Goal: Task Accomplishment & Management: Use online tool/utility

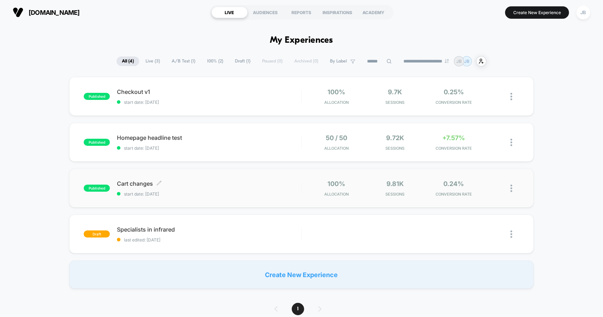
click at [204, 182] on span "Cart changes Click to edit experience details" at bounding box center [209, 183] width 184 height 7
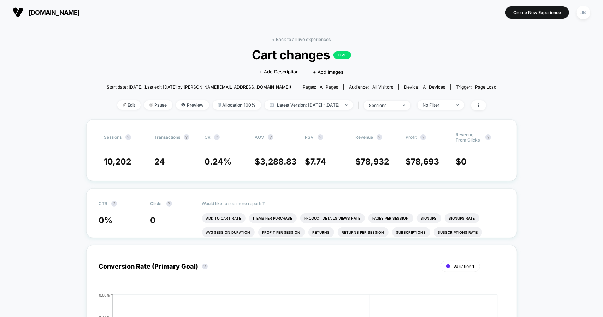
click at [288, 39] on link "< Back to all live experiences" at bounding box center [302, 39] width 59 height 5
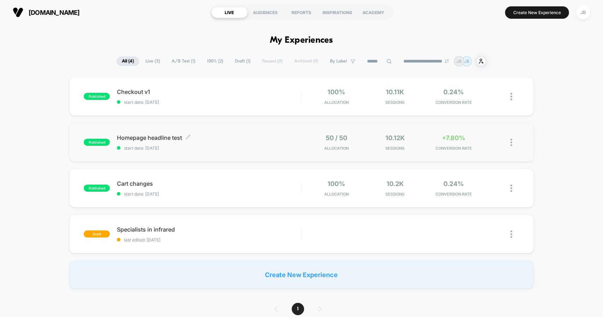
click at [266, 142] on div "Homepage headline test Click to edit experience details Click to edit experienc…" at bounding box center [209, 142] width 184 height 17
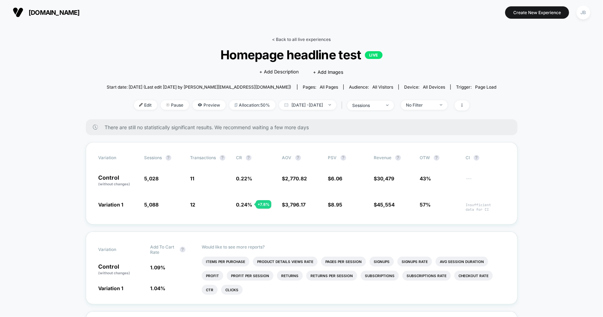
click at [320, 37] on link "< Back to all live experiences" at bounding box center [302, 39] width 59 height 5
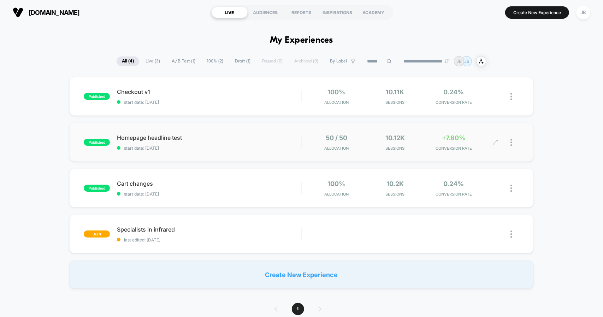
click at [514, 142] on div at bounding box center [515, 142] width 9 height 17
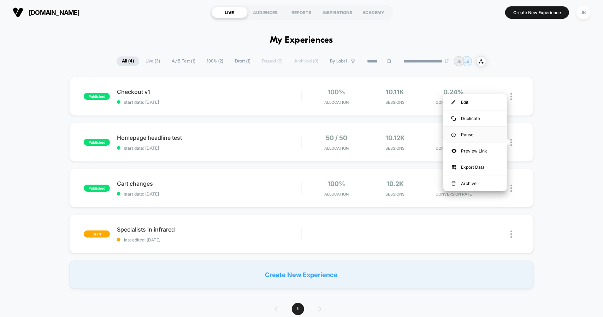
click at [479, 133] on div "Pause" at bounding box center [476, 135] width 64 height 16
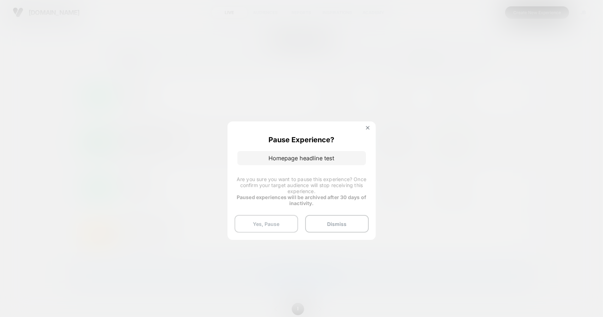
click at [269, 224] on button "Yes, Pause" at bounding box center [267, 224] width 64 height 18
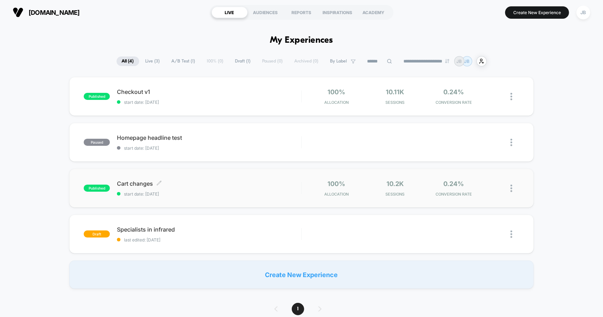
click at [223, 195] on span "start date: [DATE]" at bounding box center [209, 194] width 184 height 5
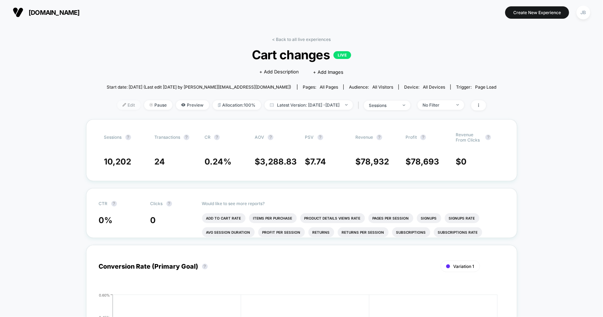
click at [117, 109] on span "Edit" at bounding box center [128, 105] width 23 height 10
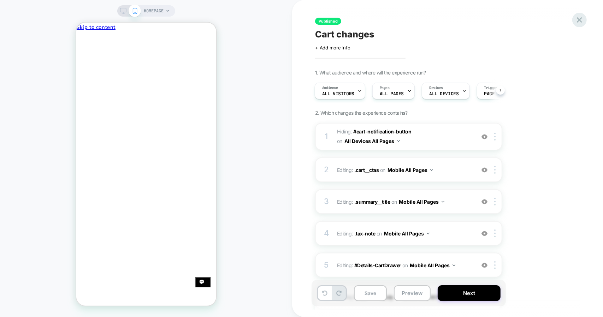
scroll to position [0, 316]
click at [583, 18] on icon at bounding box center [580, 20] width 10 height 10
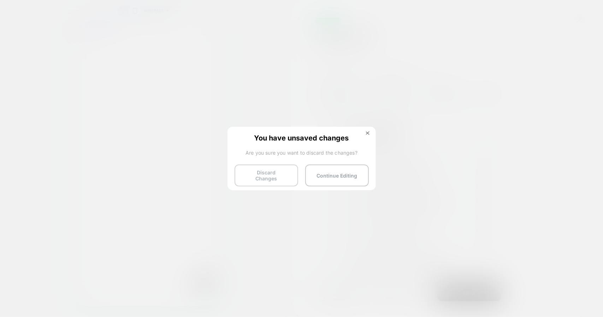
click at [273, 175] on button "Discard Changes" at bounding box center [267, 176] width 64 height 22
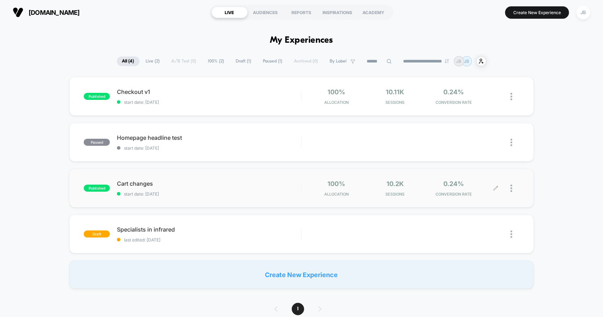
click at [514, 188] on div at bounding box center [515, 188] width 9 height 17
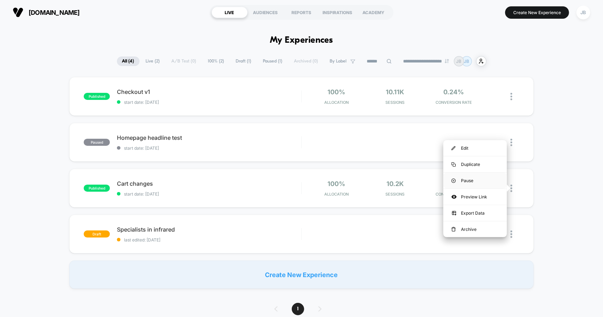
click at [485, 179] on div "Pause" at bounding box center [476, 181] width 64 height 16
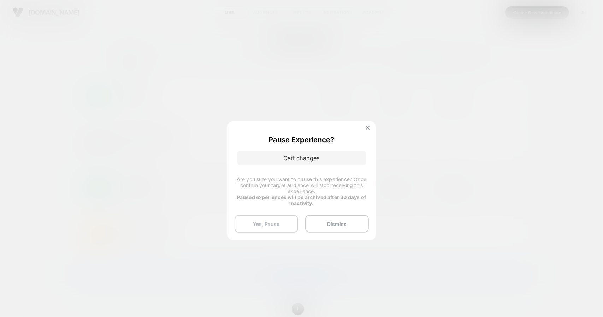
click at [290, 219] on button "Yes, Pause" at bounding box center [267, 224] width 64 height 18
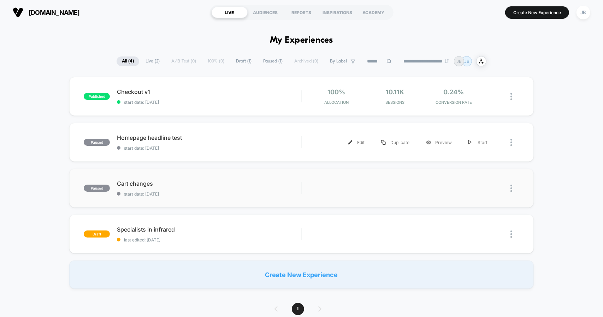
drag, startPoint x: 485, startPoint y: 147, endPoint x: 418, endPoint y: 182, distance: 75.6
click at [418, 182] on div "published Checkout v1 start date: [DATE] 100% Allocation 10.11k Sessions 0.24% …" at bounding box center [301, 183] width 603 height 212
click at [42, 150] on div "published Checkout v1 start date: [DATE] 100% Allocation 10.11k Sessions 0.24% …" at bounding box center [301, 183] width 603 height 212
click at [260, 184] on span "Cart changes Click to edit experience details" at bounding box center [209, 183] width 184 height 7
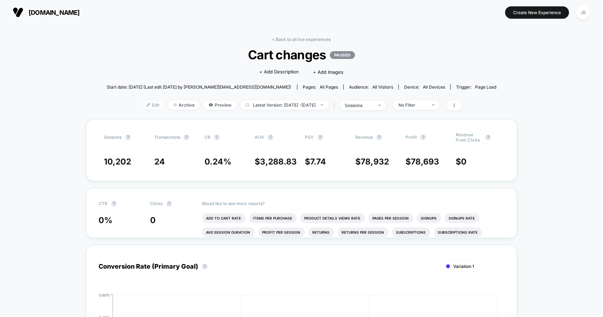
click at [141, 107] on span "Edit" at bounding box center [152, 105] width 23 height 10
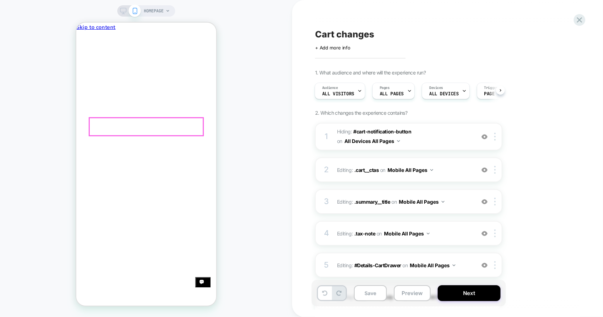
scroll to position [0, 211]
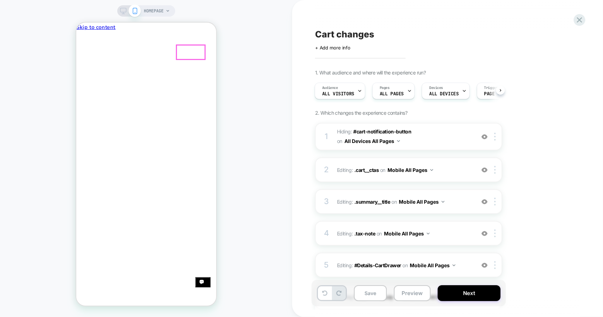
click at [79, 66] on icon "Close" at bounding box center [79, 66] width 0 height 0
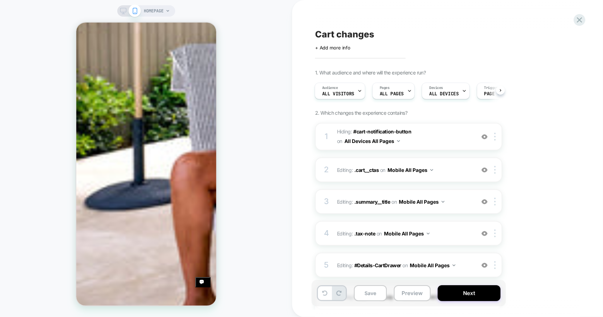
scroll to position [1689, 0]
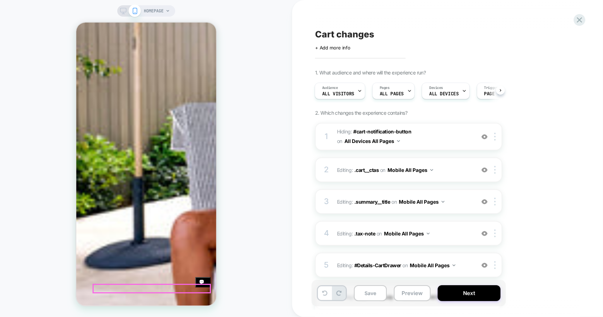
scroll to position [0, 0]
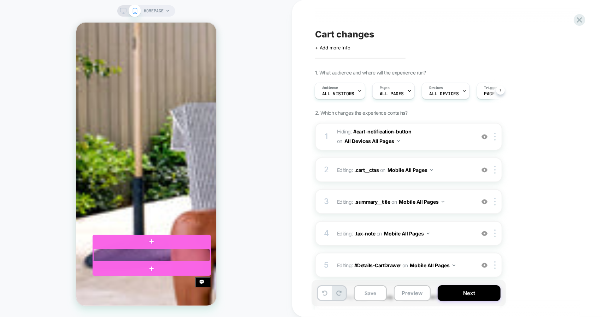
click at [142, 258] on div at bounding box center [151, 255] width 117 height 12
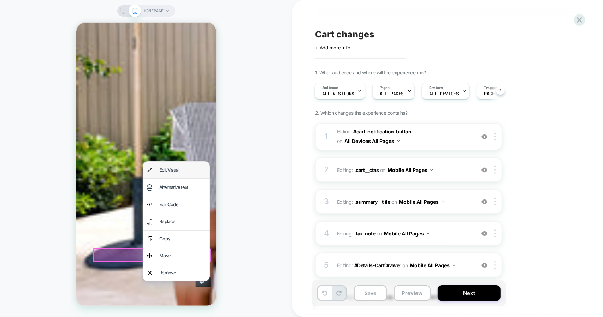
click at [172, 169] on div "Edit Visual" at bounding box center [182, 170] width 46 height 8
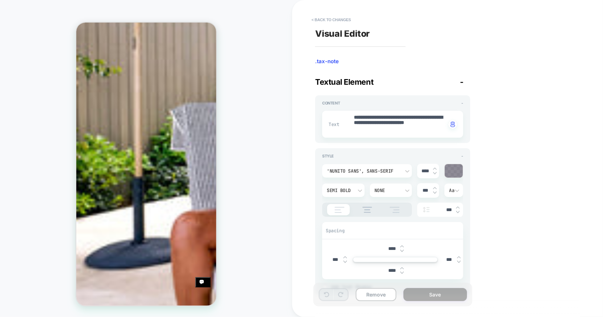
scroll to position [0, 211]
drag, startPoint x: 396, startPoint y: 131, endPoint x: 382, endPoint y: 128, distance: 14.1
click at [372, 124] on textarea "**********" at bounding box center [399, 124] width 93 height 21
type textarea "*"
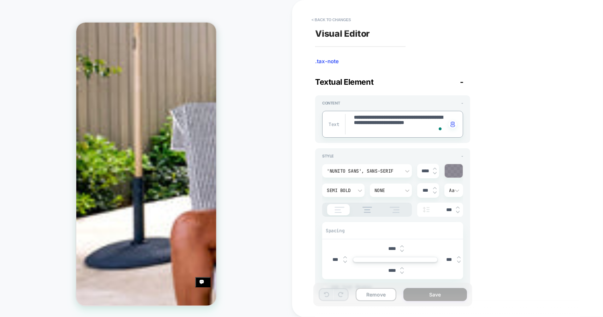
click at [455, 171] on div at bounding box center [454, 170] width 18 height 13
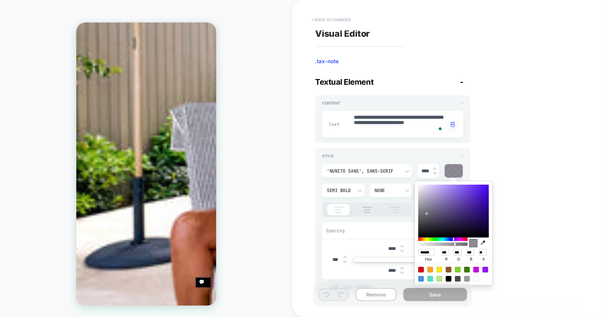
scroll to position [0, 0]
click at [322, 19] on button "< Back to changes" at bounding box center [331, 19] width 47 height 11
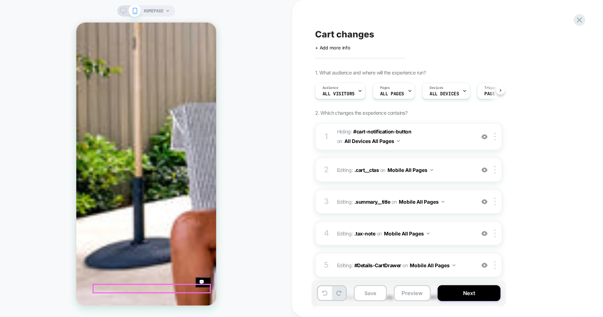
scroll to position [0, 0]
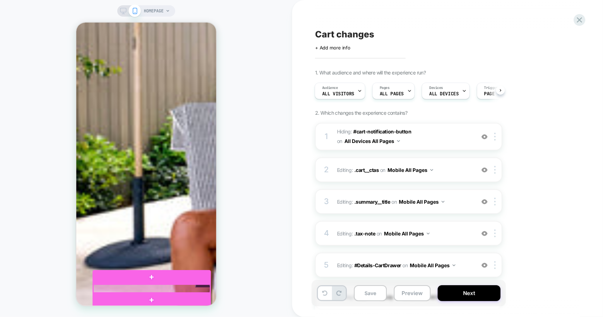
click at [130, 288] on div at bounding box center [151, 289] width 117 height 8
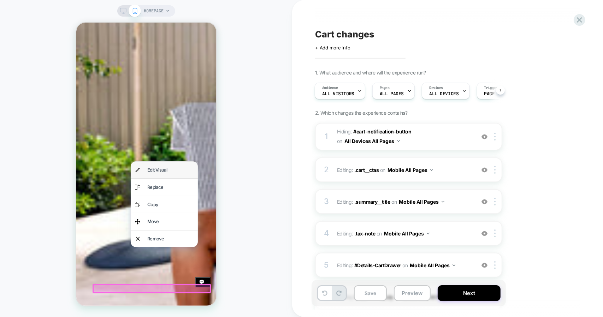
click at [157, 174] on div "Edit Visual" at bounding box center [163, 170] width 67 height 17
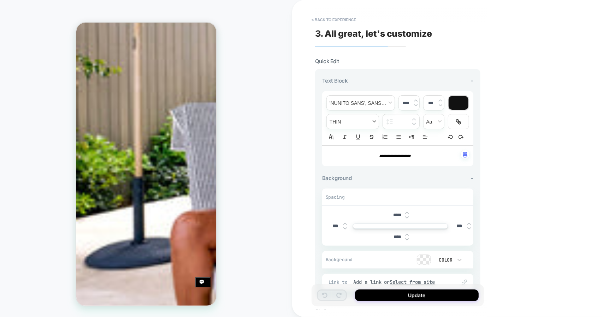
scroll to position [0, 105]
click at [457, 100] on div at bounding box center [459, 103] width 20 height 14
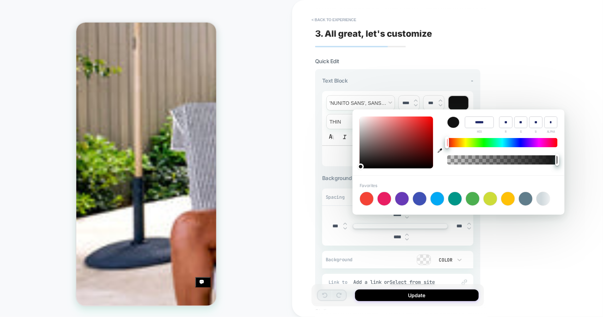
type input "****"
click at [457, 124] on div at bounding box center [454, 122] width 12 height 11
click at [440, 152] on icon "button" at bounding box center [440, 150] width 5 height 5
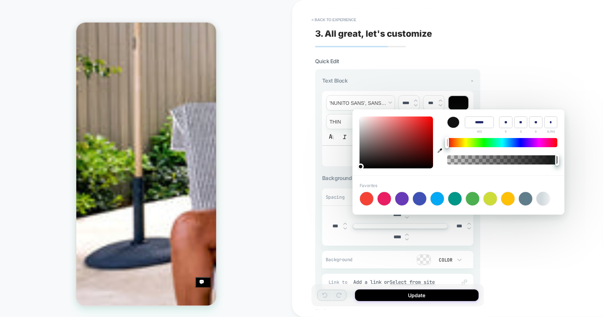
type input "******"
type input "***"
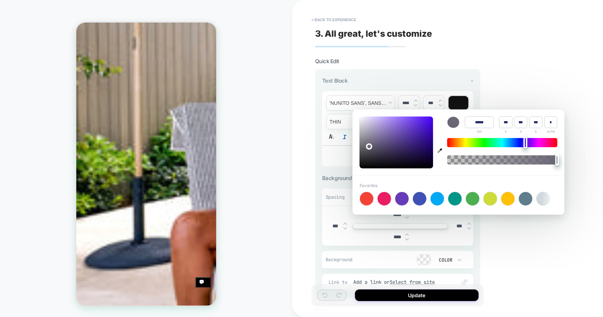
scroll to position [0, 0]
click at [451, 84] on div "**********" at bounding box center [397, 122] width 151 height 90
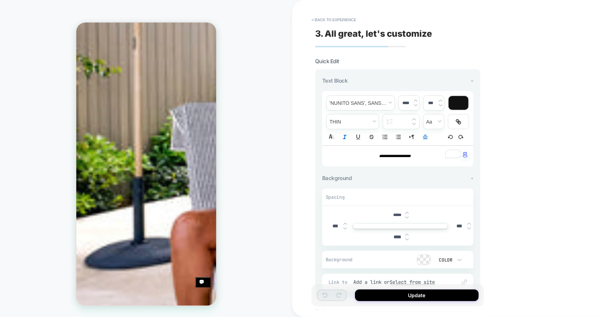
scroll to position [0, 105]
drag, startPoint x: 426, startPoint y: 155, endPoint x: 358, endPoint y: 153, distance: 67.2
click at [358, 153] on p "**********" at bounding box center [395, 156] width 132 height 6
click at [457, 102] on div at bounding box center [459, 103] width 20 height 14
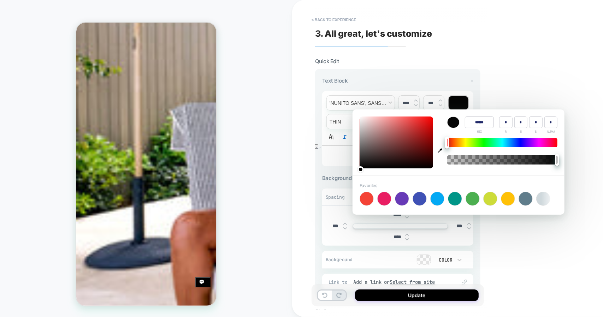
click at [453, 123] on div at bounding box center [454, 122] width 12 height 11
click at [440, 152] on icon "button" at bounding box center [440, 150] width 5 height 5
type input "******"
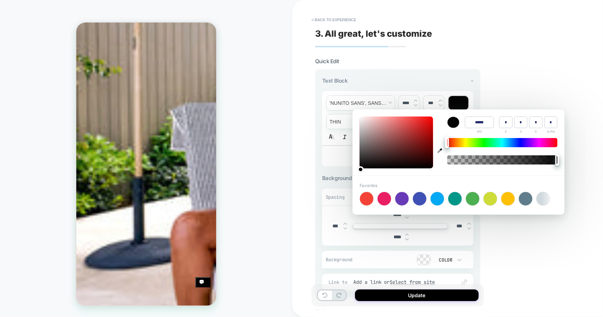
type input "***"
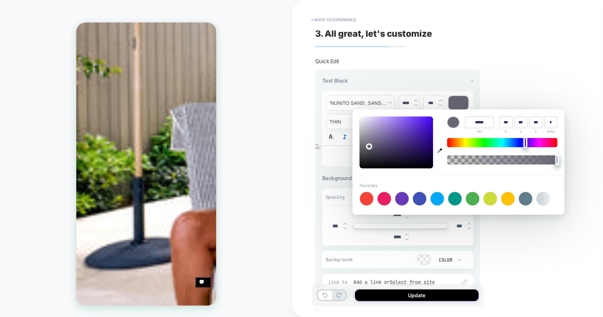
scroll to position [0, 0]
click at [372, 80] on div "Text Block -" at bounding box center [397, 80] width 151 height 7
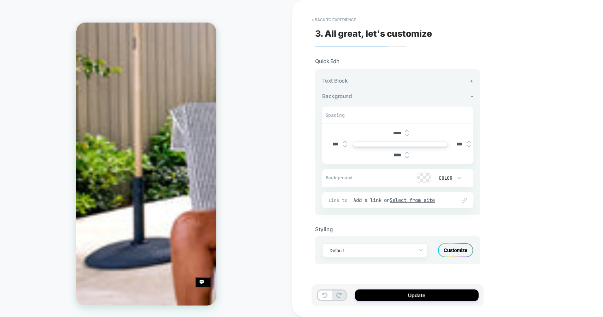
scroll to position [0, 211]
click at [419, 298] on button "Update" at bounding box center [417, 296] width 124 height 12
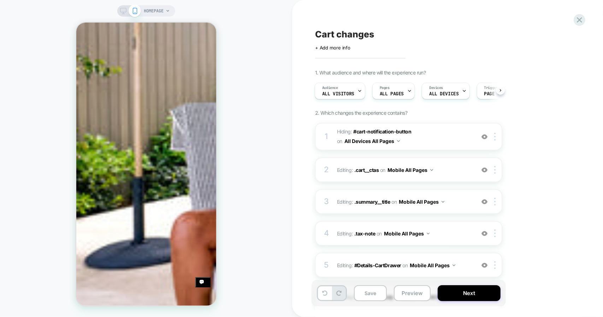
scroll to position [0, 0]
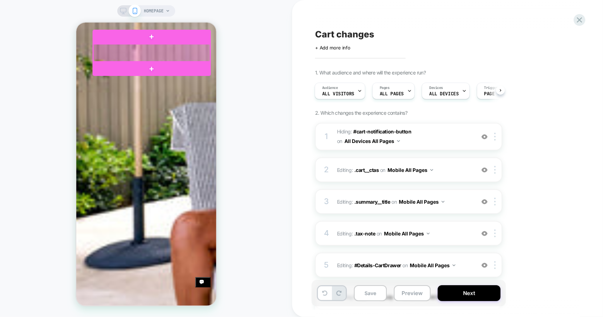
scroll to position [0, 211]
click at [150, 54] on div at bounding box center [151, 52] width 117 height 17
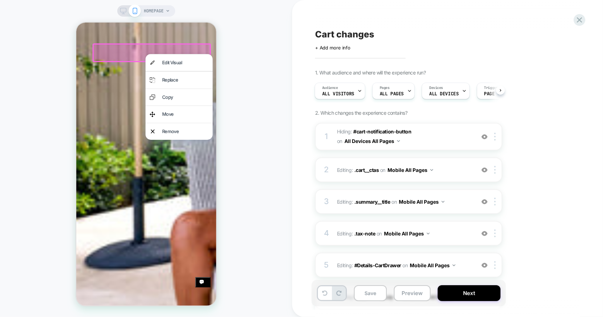
scroll to position [0, 0]
click at [163, 60] on div "Edit Visual" at bounding box center [185, 62] width 46 height 8
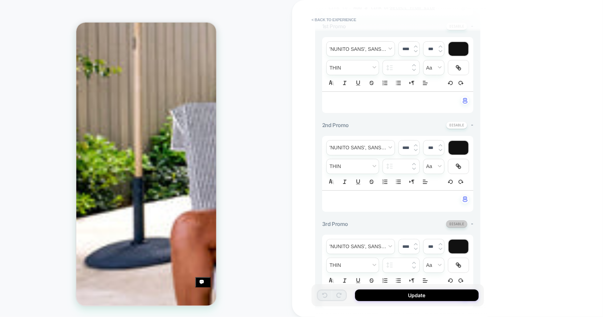
scroll to position [0, 211]
click at [455, 221] on button at bounding box center [456, 224] width 21 height 7
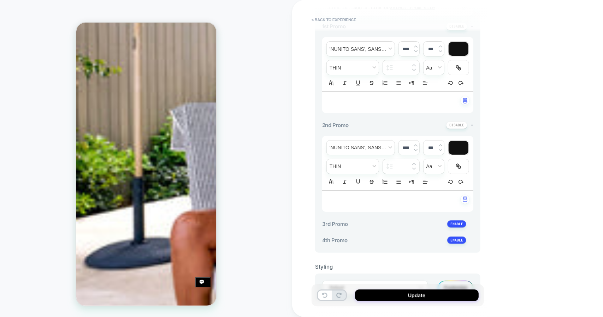
scroll to position [0, 105]
click at [409, 297] on button "Update" at bounding box center [417, 296] width 124 height 12
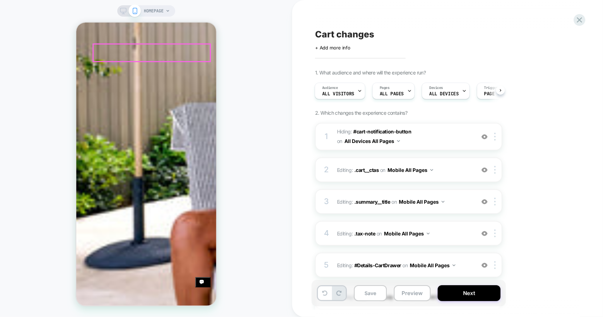
scroll to position [0, 211]
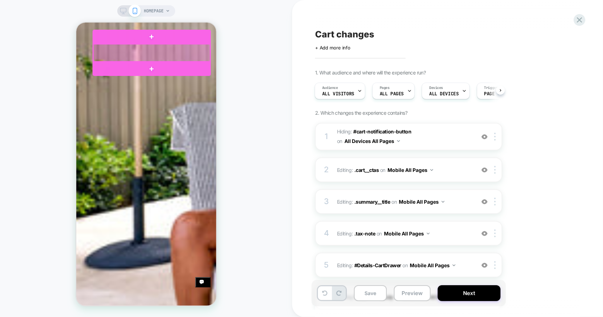
click at [166, 53] on div at bounding box center [151, 52] width 117 height 17
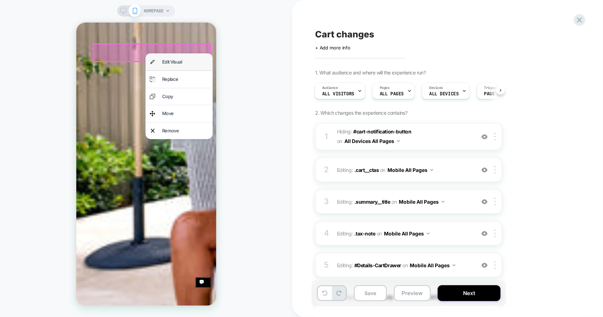
click at [169, 62] on div "Edit Visual" at bounding box center [185, 62] width 46 height 8
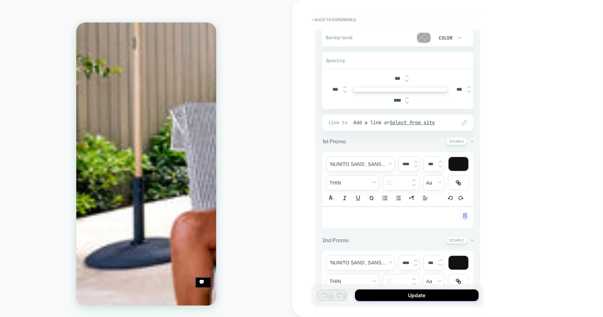
scroll to position [0, 316]
drag, startPoint x: 370, startPoint y: 218, endPoint x: 324, endPoint y: 217, distance: 46.7
click at [324, 217] on div "**********" at bounding box center [397, 217] width 151 height 21
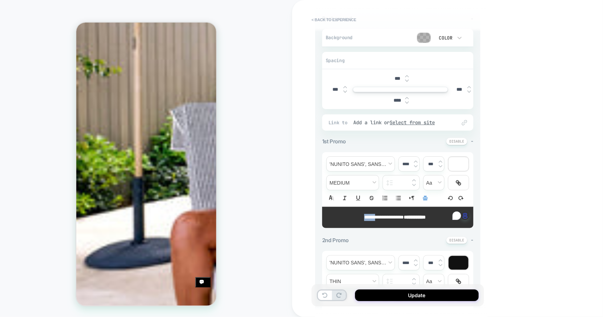
click at [366, 216] on span "**********" at bounding box center [384, 217] width 40 height 5
drag, startPoint x: 379, startPoint y: 216, endPoint x: 356, endPoint y: 216, distance: 23.0
click at [364, 216] on span "**********" at bounding box center [384, 217] width 40 height 5
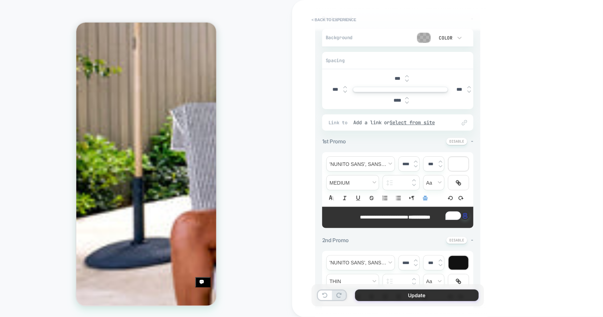
click at [396, 292] on button "Update" at bounding box center [417, 296] width 124 height 12
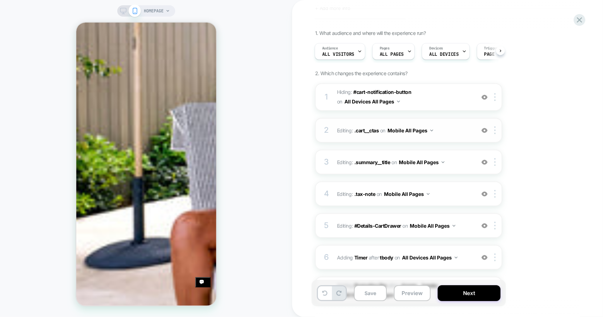
scroll to position [0, 105]
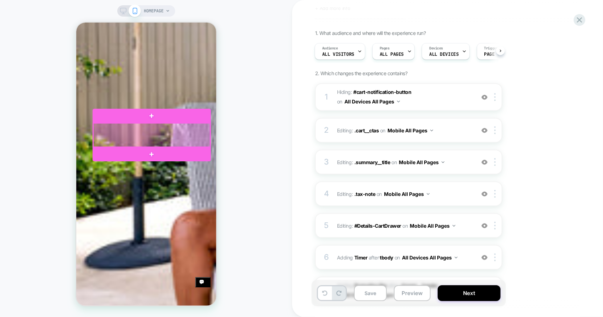
click at [154, 131] on div at bounding box center [151, 135] width 117 height 24
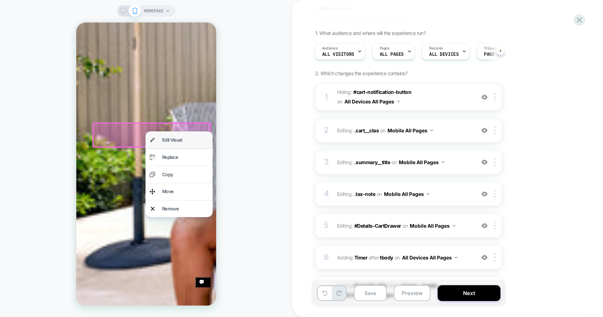
scroll to position [0, 211]
click at [164, 140] on div "Edit Visual" at bounding box center [185, 140] width 46 height 8
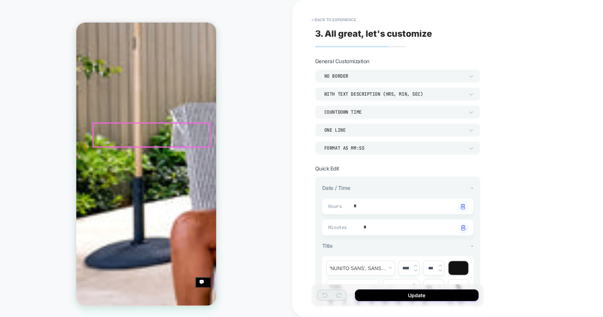
type textarea "*"
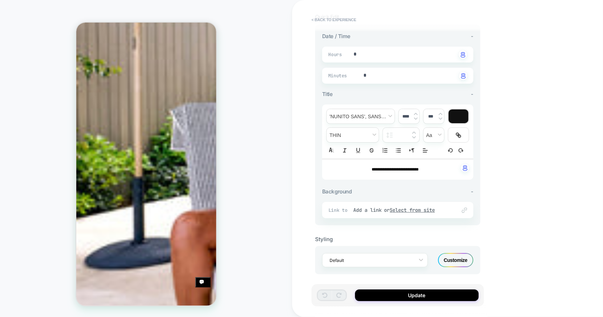
scroll to position [0, 0]
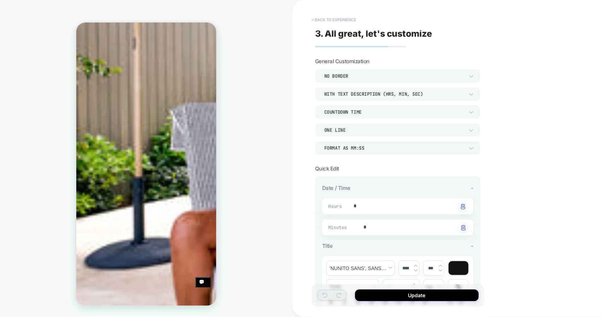
click at [327, 20] on button "< Back to experience" at bounding box center [334, 19] width 52 height 11
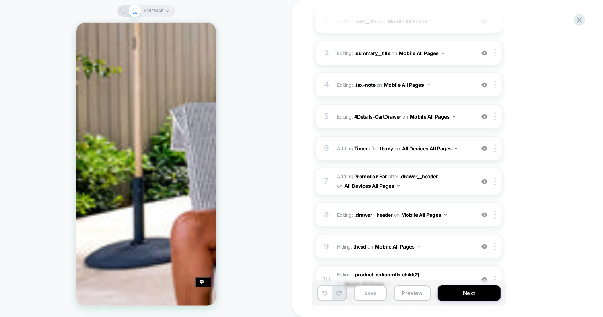
scroll to position [0, 105]
click at [485, 149] on img at bounding box center [485, 149] width 6 height 6
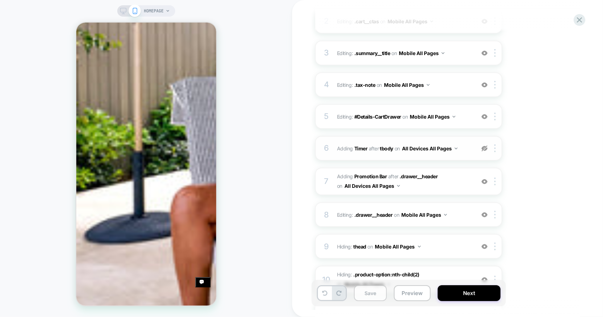
click at [368, 298] on button "Save" at bounding box center [370, 294] width 33 height 16
click at [126, 10] on icon at bounding box center [123, 11] width 6 height 6
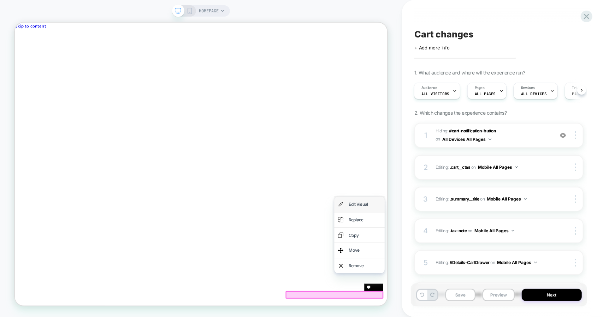
click at [464, 267] on div "Edit Visual" at bounding box center [481, 265] width 43 height 10
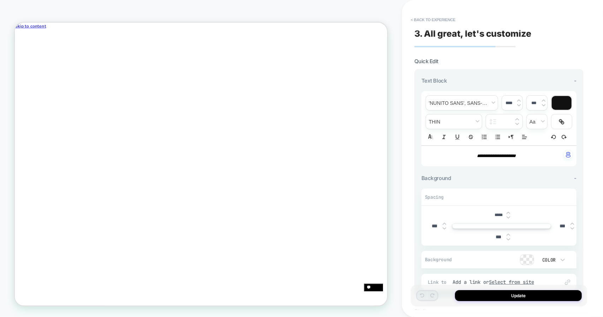
scroll to position [0, 765]
drag, startPoint x: 531, startPoint y: 152, endPoint x: 465, endPoint y: 152, distance: 65.7
click at [465, 153] on p "**********" at bounding box center [497, 156] width 136 height 6
type input "****"
click at [564, 105] on div at bounding box center [562, 103] width 20 height 14
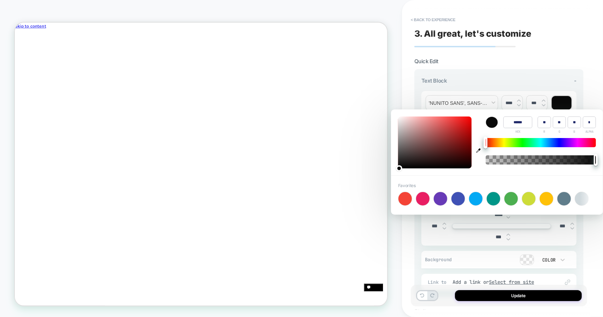
click at [479, 150] on icon "button" at bounding box center [478, 150] width 5 height 5
type input "******"
type input "***"
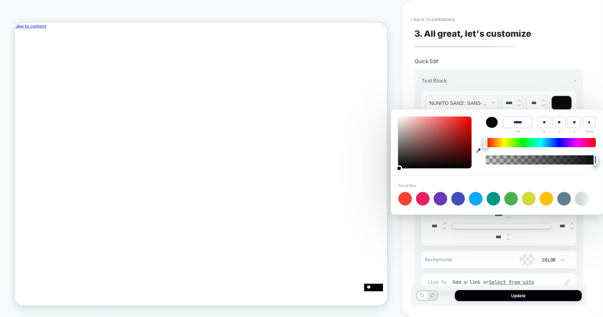
type input "***"
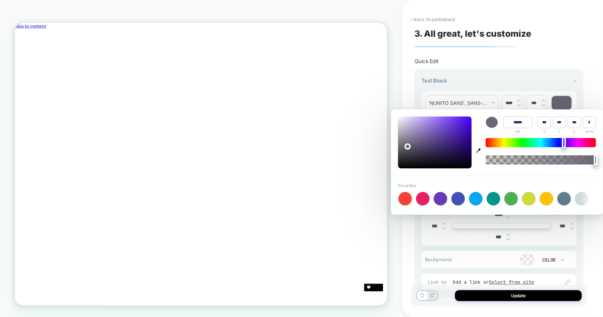
scroll to position [0, 382]
click at [508, 61] on section "**********" at bounding box center [499, 202] width 169 height 289
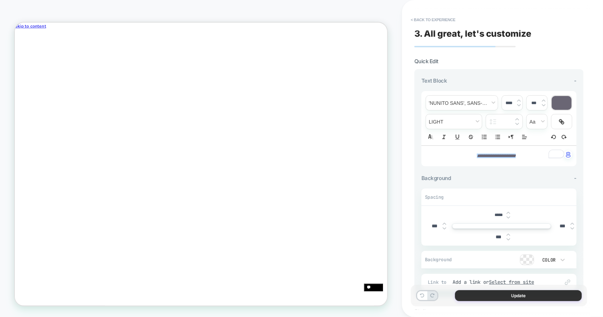
click at [520, 297] on button "Update" at bounding box center [518, 296] width 127 height 11
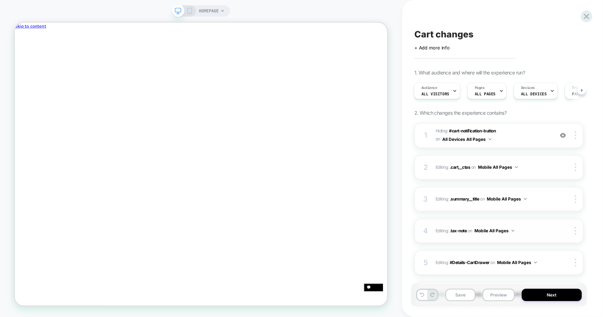
scroll to position [0, 1147]
click at [467, 297] on button "Save" at bounding box center [461, 295] width 30 height 12
click at [552, 297] on button "Next" at bounding box center [552, 295] width 60 height 12
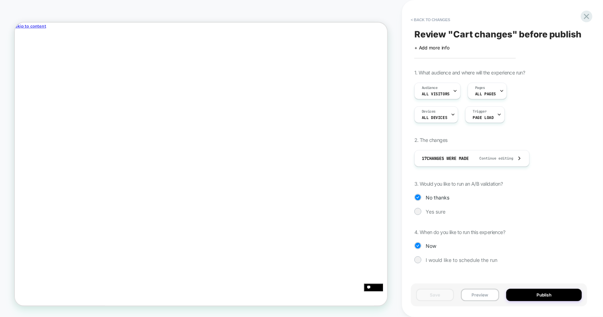
click at [552, 297] on button "Publish" at bounding box center [545, 295] width 76 height 12
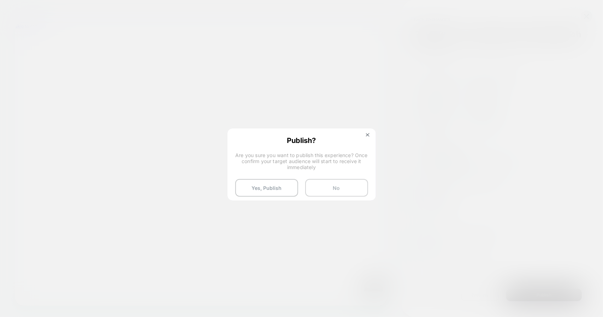
scroll to position [0, 1147]
click at [276, 192] on button "Yes, Publish" at bounding box center [266, 188] width 63 height 18
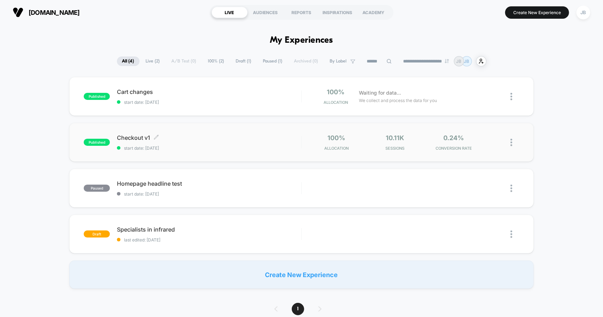
click at [185, 142] on div "Checkout v1 Click to edit experience details Click to edit experience details s…" at bounding box center [209, 142] width 184 height 17
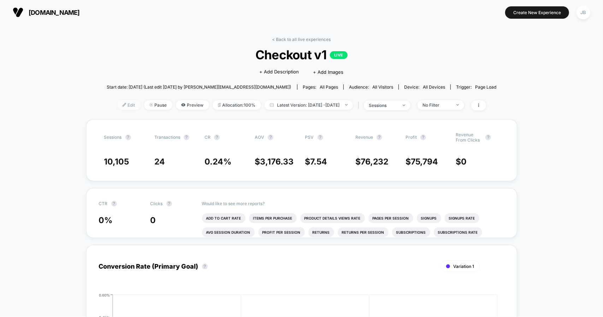
click at [117, 102] on span "Edit" at bounding box center [128, 105] width 23 height 10
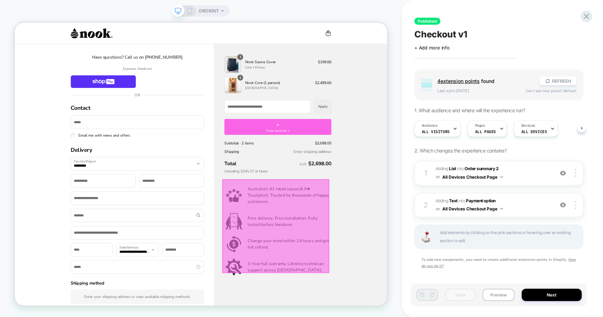
click at [405, 266] on p "Change your mind within 24 hours and get full refund." at bounding box center [380, 252] width 110 height 25
click at [379, 287] on div at bounding box center [362, 294] width 143 height 125
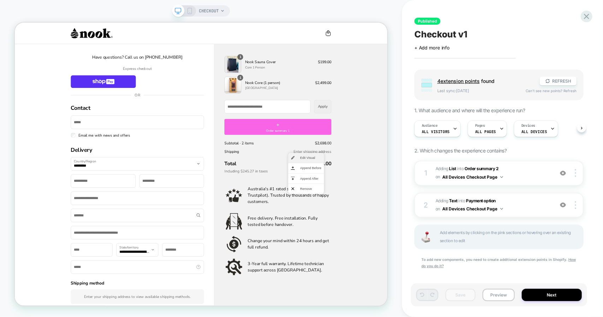
click at [404, 202] on span "Edit Visual" at bounding box center [409, 203] width 28 height 6
type textarea "*"
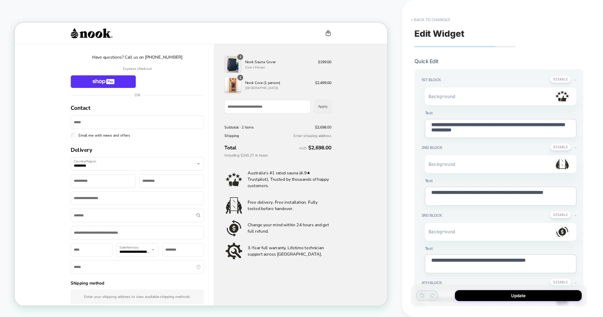
click at [420, 23] on button "< Back to changes" at bounding box center [431, 19] width 47 height 11
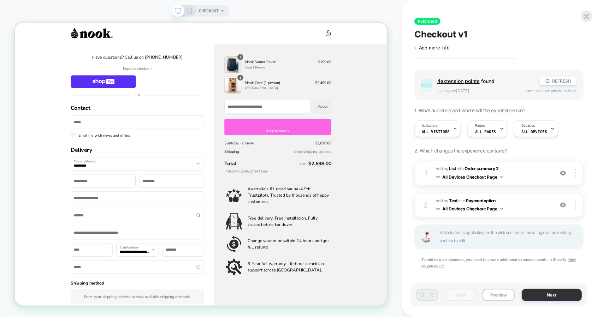
click at [552, 297] on button "Next" at bounding box center [552, 295] width 60 height 12
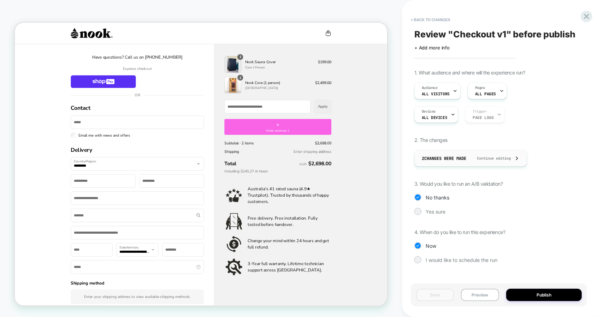
click at [491, 158] on span "Continue editing" at bounding box center [490, 158] width 41 height 5
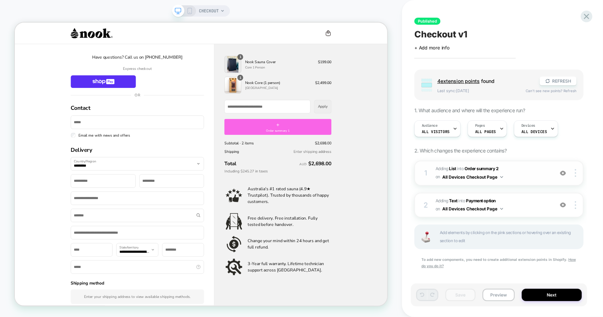
click at [563, 173] on img at bounding box center [563, 173] width 6 height 6
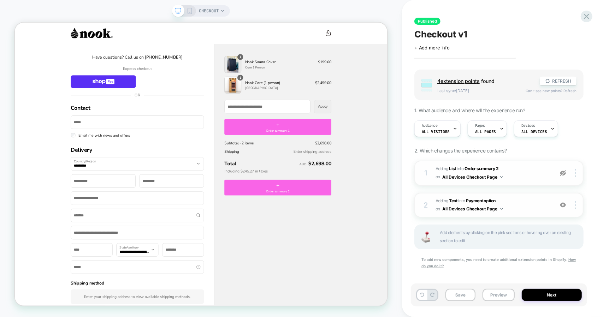
click at [563, 204] on img at bounding box center [563, 205] width 6 height 6
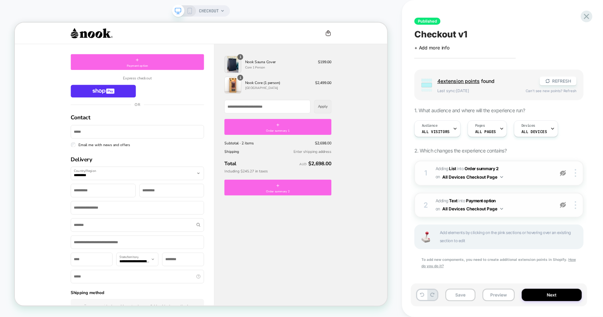
click at [563, 204] on img at bounding box center [563, 205] width 6 height 6
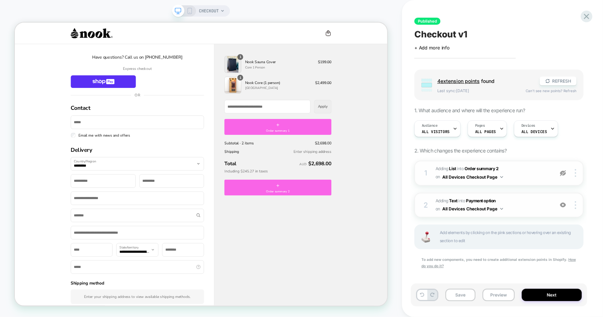
click at [563, 174] on img at bounding box center [563, 173] width 6 height 6
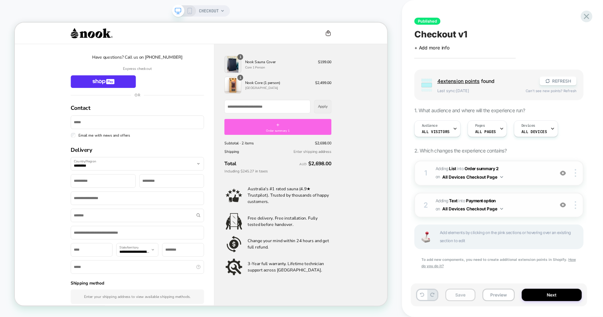
click at [455, 293] on button "Save" at bounding box center [461, 295] width 30 height 12
click at [564, 295] on button "Next" at bounding box center [552, 295] width 60 height 12
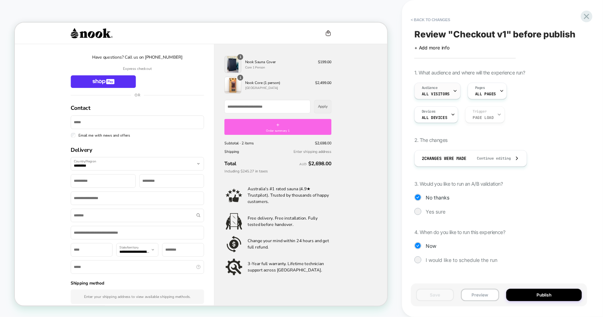
click at [433, 95] on span "All Visitors" at bounding box center [436, 94] width 28 height 5
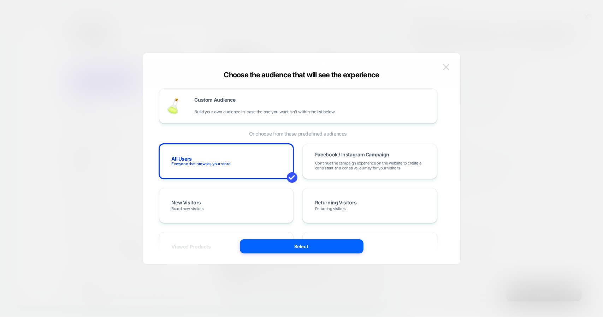
click at [447, 66] on img at bounding box center [446, 67] width 6 height 6
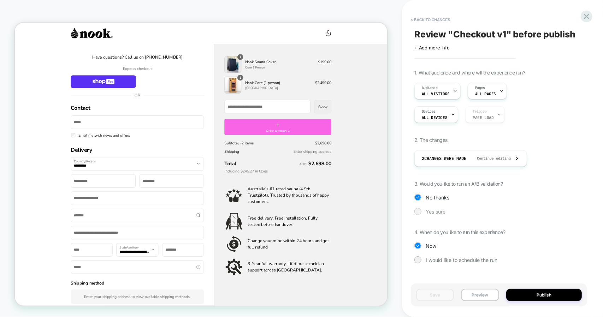
click at [421, 211] on div at bounding box center [417, 211] width 5 height 5
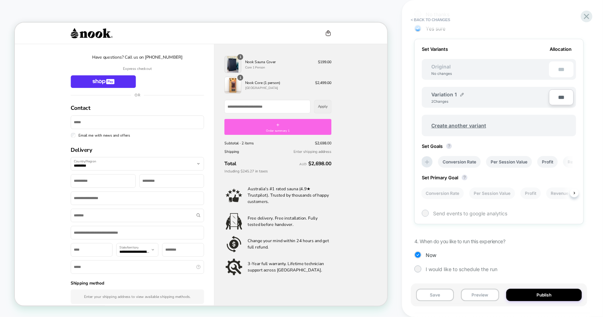
scroll to position [0, 1]
click at [541, 293] on button "Publish" at bounding box center [545, 295] width 76 height 12
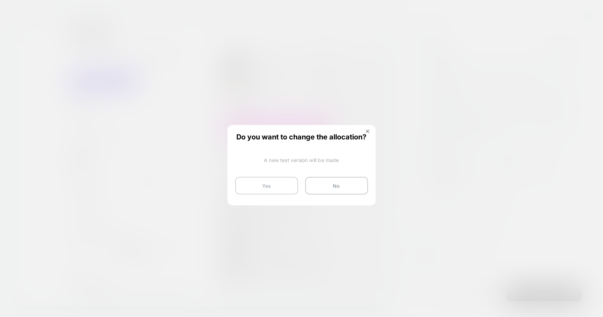
click at [281, 188] on button "Yes" at bounding box center [266, 186] width 63 height 18
